Goal: Task Accomplishment & Management: Use online tool/utility

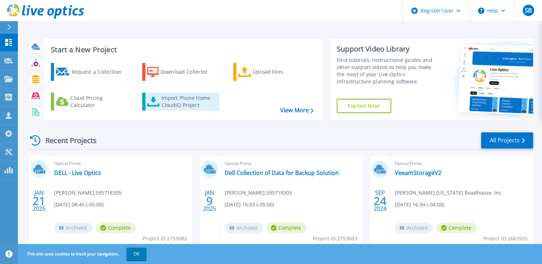
click at [162, 104] on div "Import Phone Home CloudIQ Project" at bounding box center [189, 102] width 56 height 14
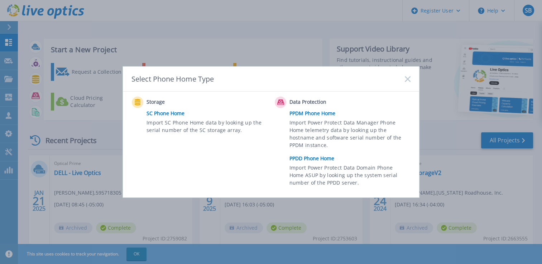
click at [322, 158] on link "PPDD Phone Home" at bounding box center [351, 158] width 125 height 11
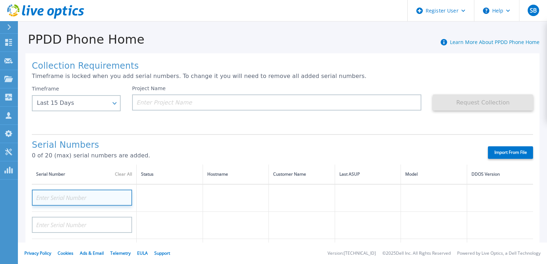
click at [76, 199] on input at bounding box center [82, 198] width 100 height 16
paste input "APX00224104741"
type input "APX00224104741"
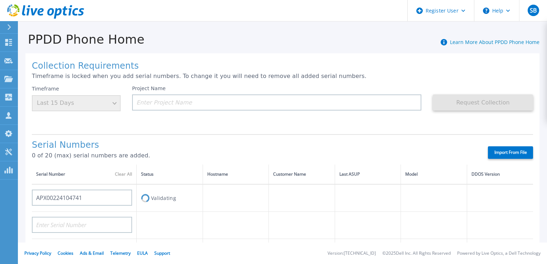
click at [194, 149] on h1 "Serial Numbers" at bounding box center [254, 145] width 444 height 10
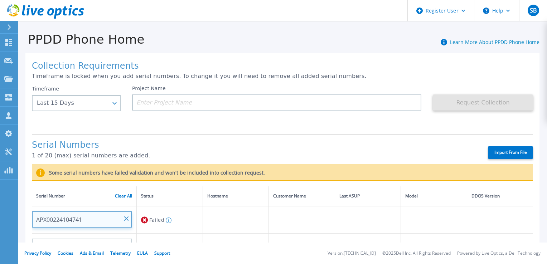
click at [105, 217] on input "APX00224104741" at bounding box center [82, 220] width 100 height 16
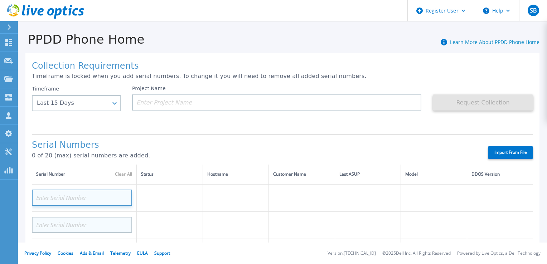
drag, startPoint x: 105, startPoint y: 217, endPoint x: 127, endPoint y: 219, distance: 22.3
paste input "APX00224104741"
type input "APX00224104741"
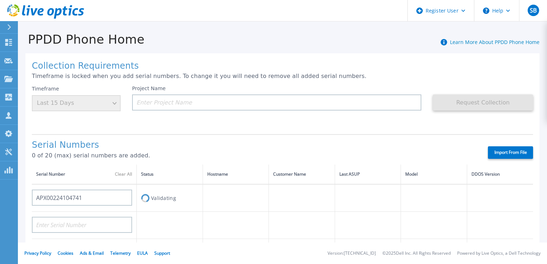
click at [211, 155] on p "0 of 20 (max) serial numbers are added." at bounding box center [254, 156] width 444 height 6
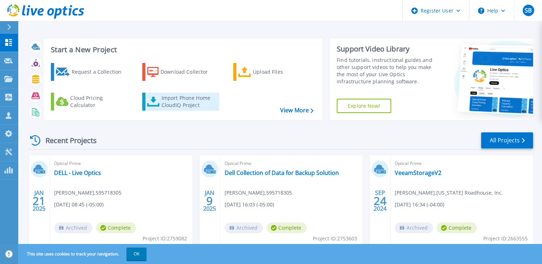
click at [189, 104] on div "Import Phone Home CloudIQ Project" at bounding box center [189, 102] width 56 height 14
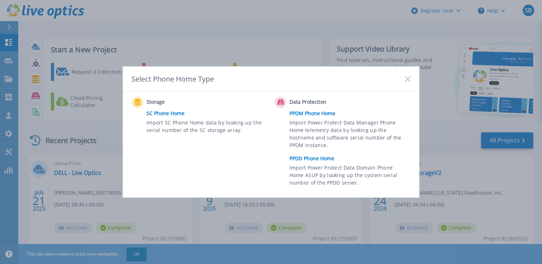
click at [298, 161] on link "PPDD Phone Home" at bounding box center [351, 158] width 125 height 11
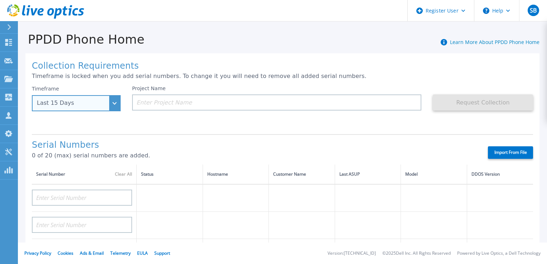
click at [114, 107] on div "Last 15 Days" at bounding box center [76, 103] width 89 height 16
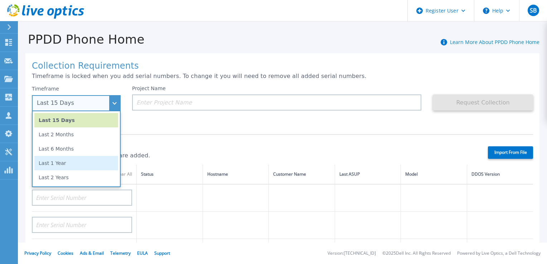
click at [82, 163] on li "Last 1 Year" at bounding box center [76, 163] width 84 height 14
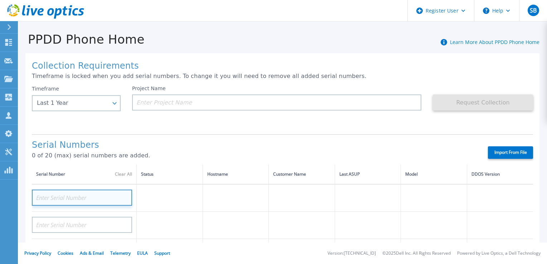
click at [89, 198] on input at bounding box center [82, 198] width 100 height 16
paste input "APX00224104741"
type input "APX00224104741"
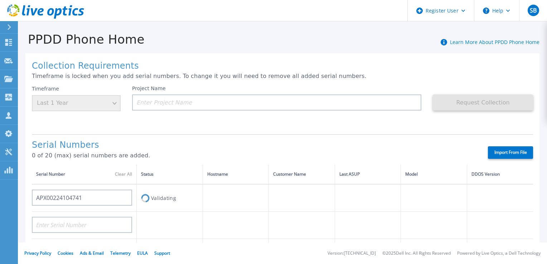
click at [193, 151] on div "Serial Numbers 0 of 20 (max) serial numbers are added." at bounding box center [254, 152] width 444 height 24
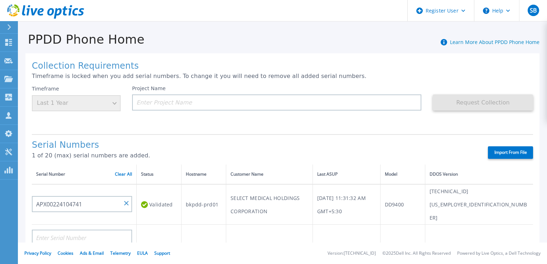
click at [493, 155] on label "Import From File" at bounding box center [510, 152] width 45 height 13
click at [0, 0] on input "Import From File" at bounding box center [0, 0] width 0 height 0
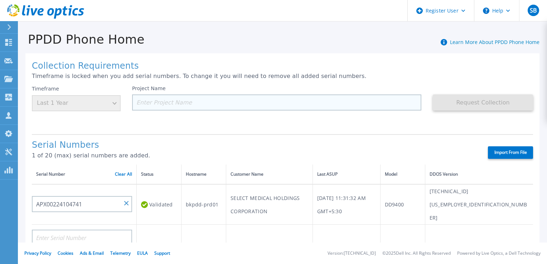
click at [299, 99] on input at bounding box center [276, 103] width 289 height 16
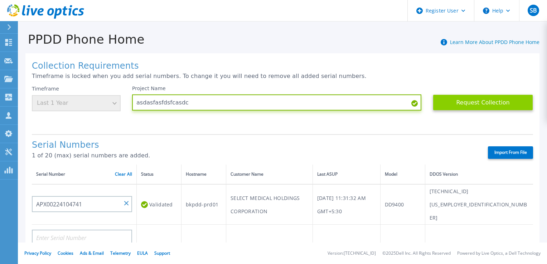
type input "asdasfasfdsfcasdc"
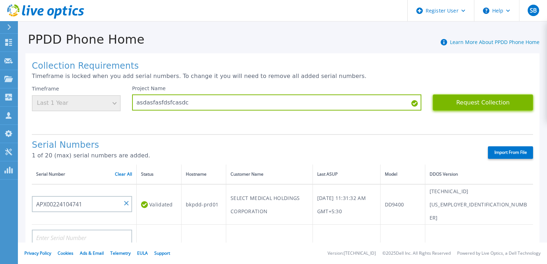
click at [460, 108] on button "Request Collection" at bounding box center [483, 103] width 100 height 16
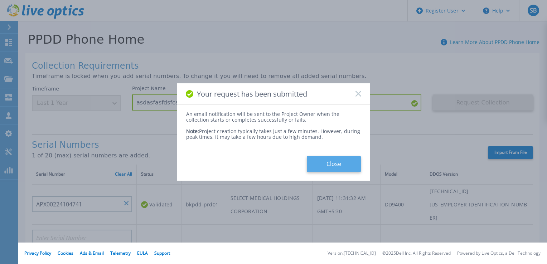
click at [331, 163] on button "Close" at bounding box center [334, 164] width 54 height 16
